Goal: Task Accomplishment & Management: Use online tool/utility

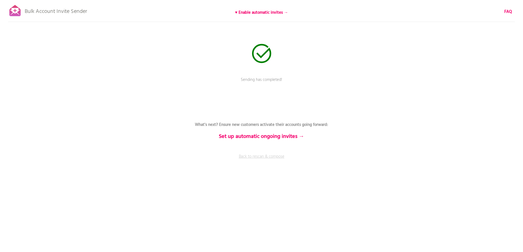
click at [261, 156] on link "Back to rescan & compose" at bounding box center [261, 161] width 165 height 14
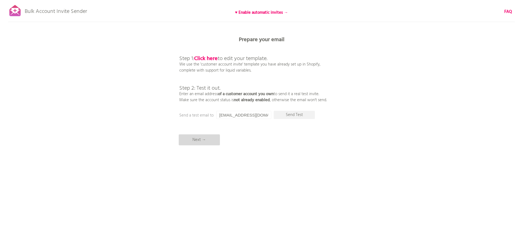
click at [191, 140] on p "Next →" at bounding box center [199, 139] width 41 height 11
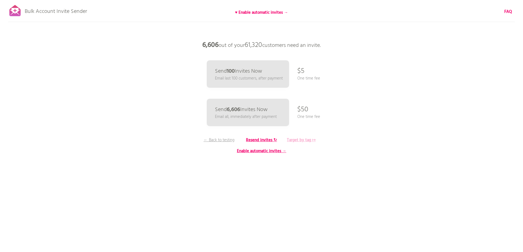
click at [299, 140] on b "Target by tag ↦" at bounding box center [301, 140] width 29 height 7
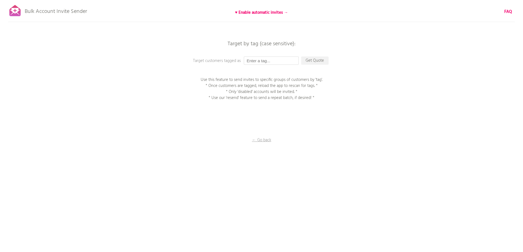
click at [263, 59] on input "text" at bounding box center [271, 61] width 55 height 8
type input "P1EE"
click at [320, 62] on p "Get Quote" at bounding box center [314, 61] width 27 height 8
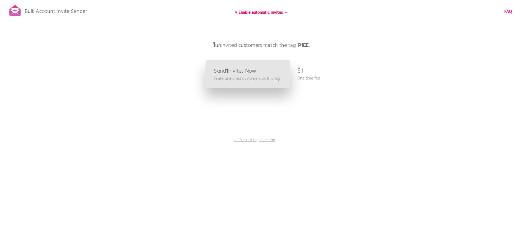
click at [260, 78] on p "Invite uninvited customers w. this tag" at bounding box center [247, 78] width 66 height 6
